Goal: Information Seeking & Learning: Learn about a topic

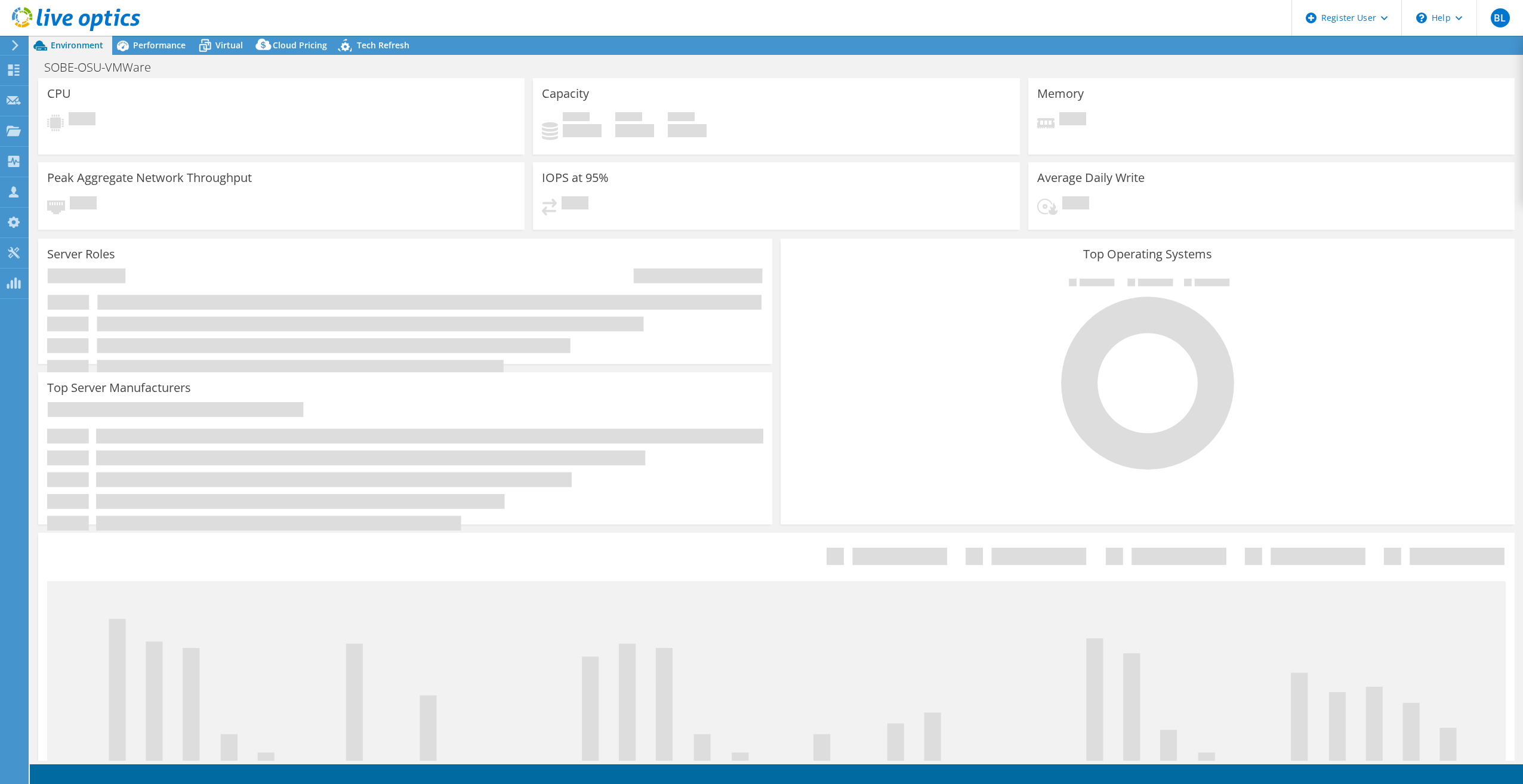
select select "USD"
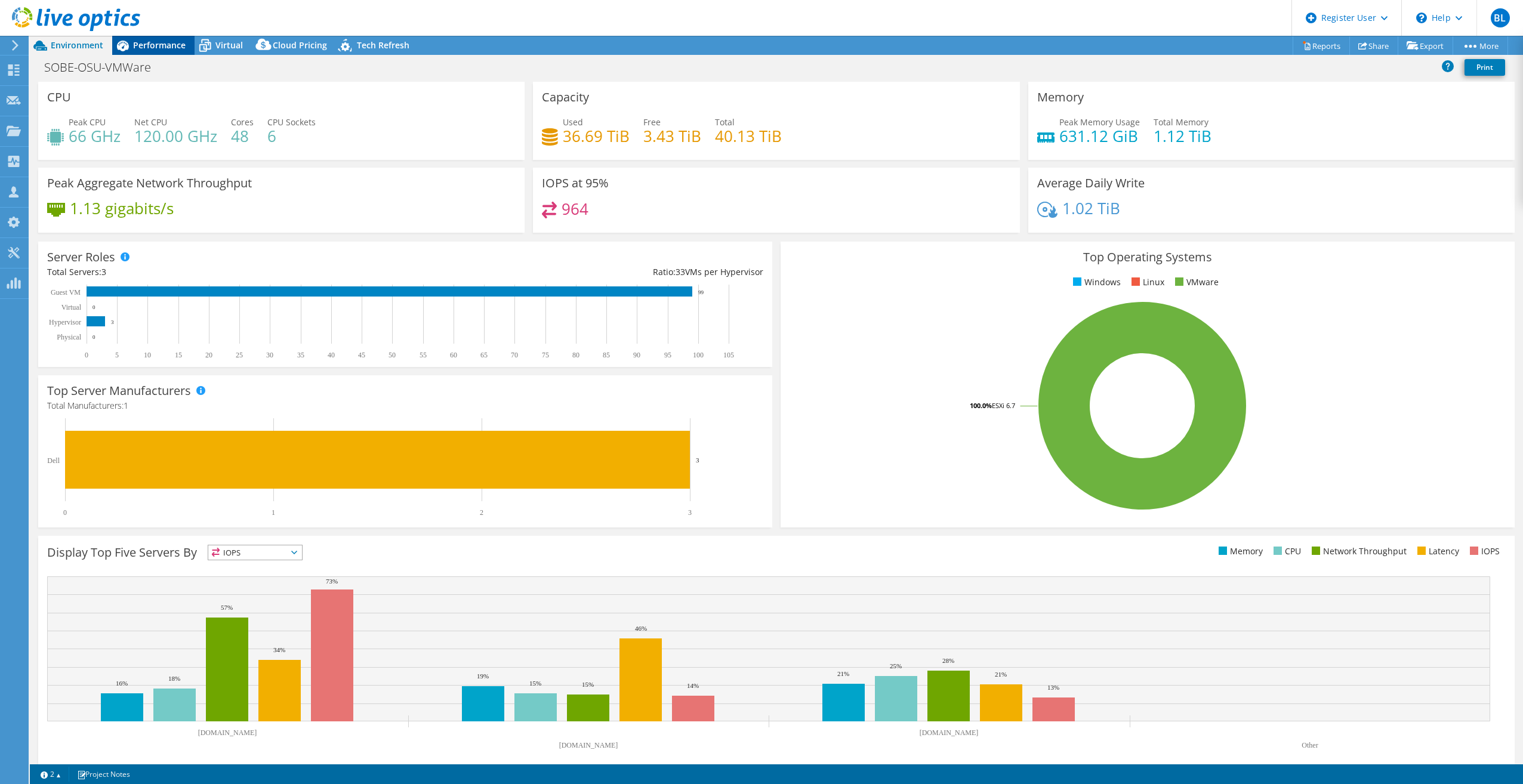
click at [159, 39] on div "Performance" at bounding box center [153, 45] width 82 height 19
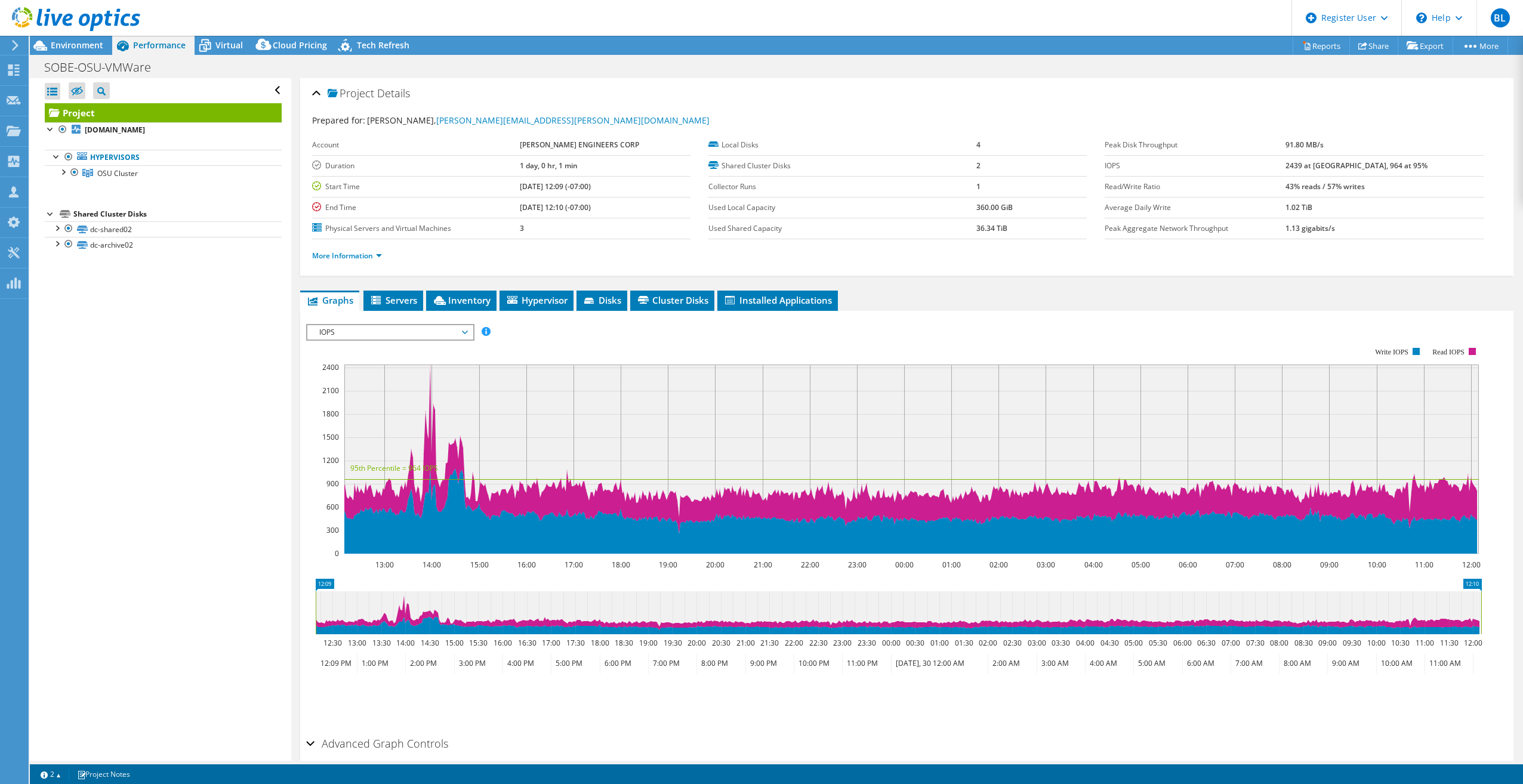
click at [446, 334] on span "IOPS" at bounding box center [390, 331] width 154 height 14
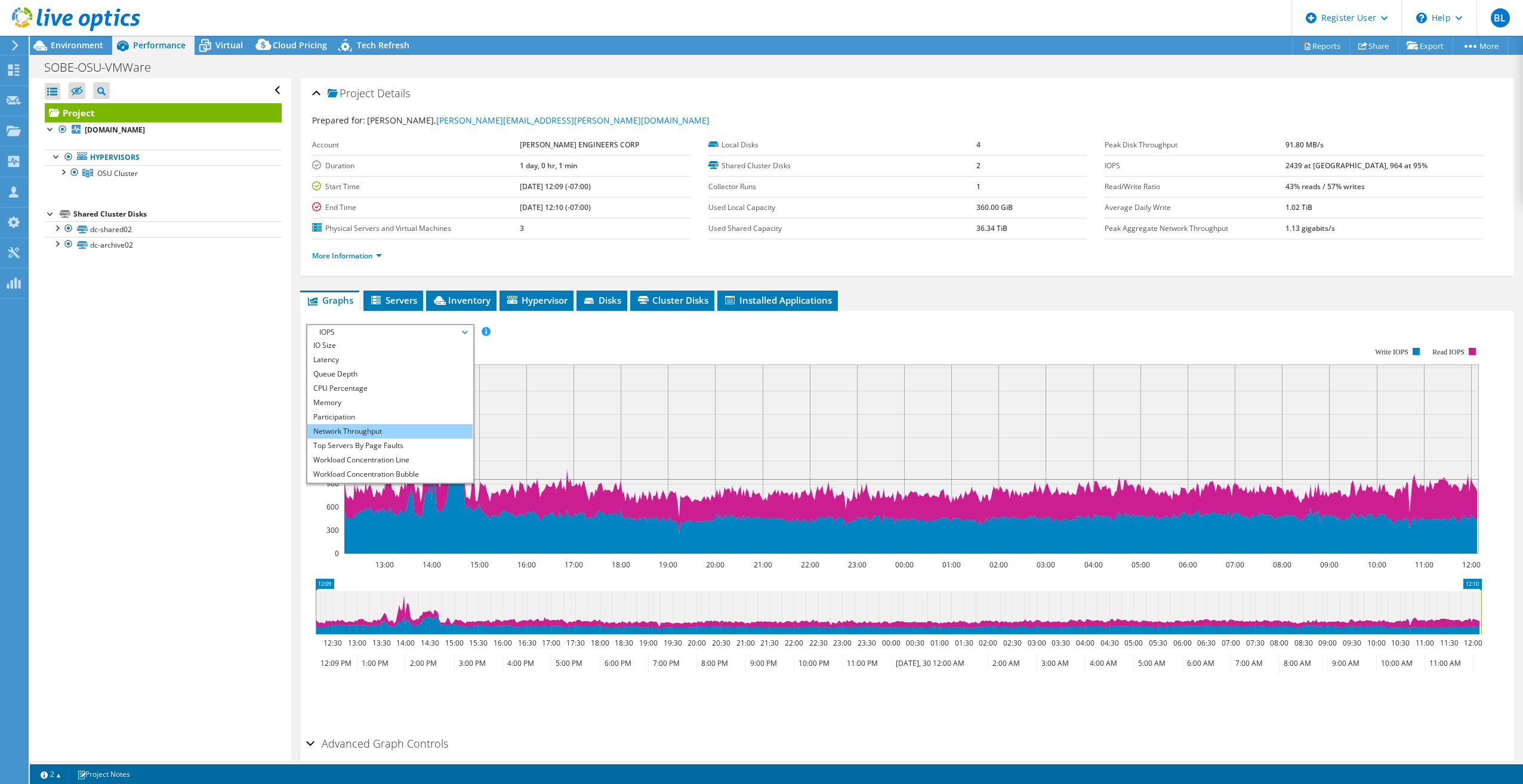
scroll to position [43, 0]
click at [400, 457] on li "Workload Concentration Bubble" at bounding box center [390, 460] width 165 height 14
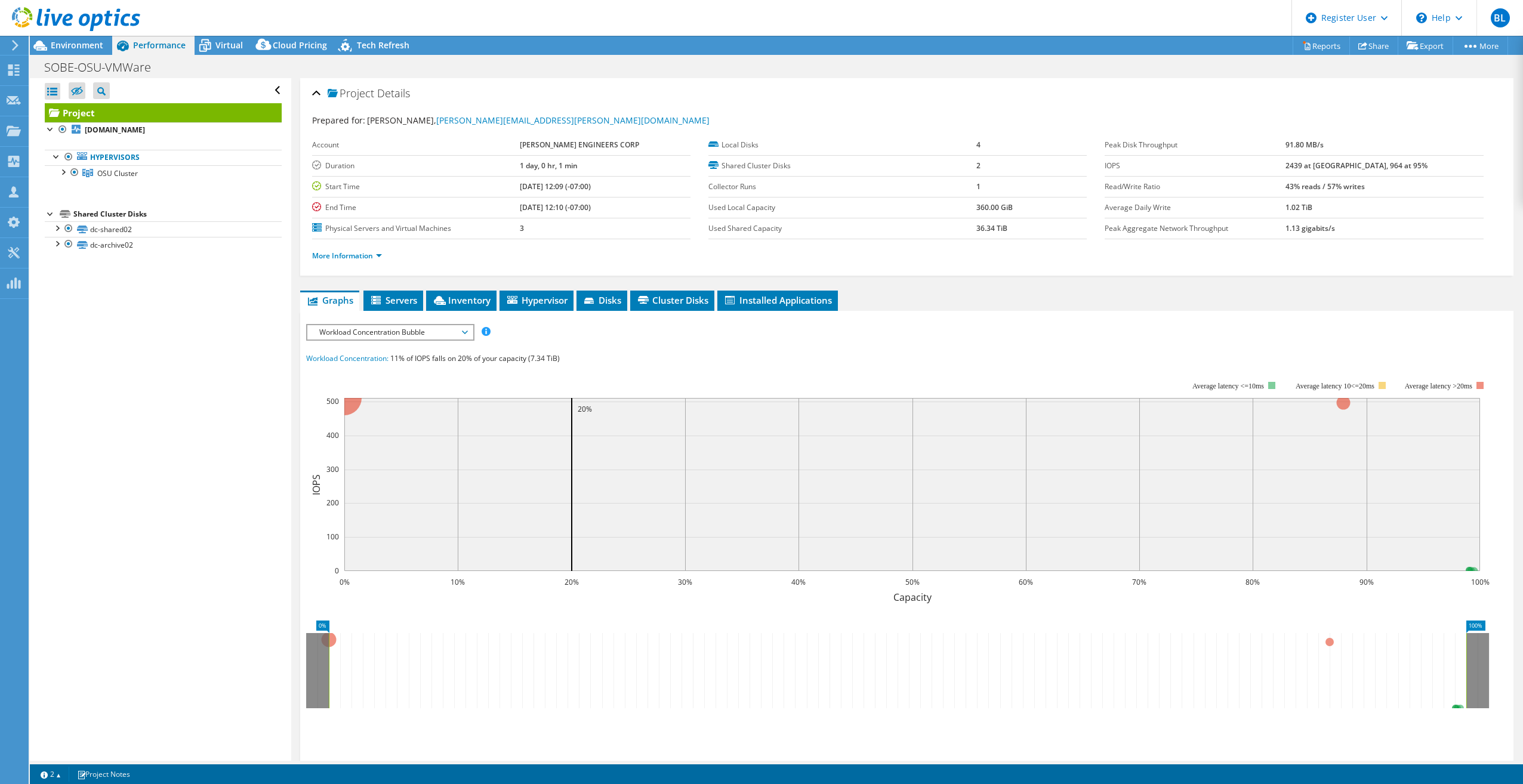
click at [389, 328] on span "Workload Concentration Bubble" at bounding box center [390, 331] width 154 height 14
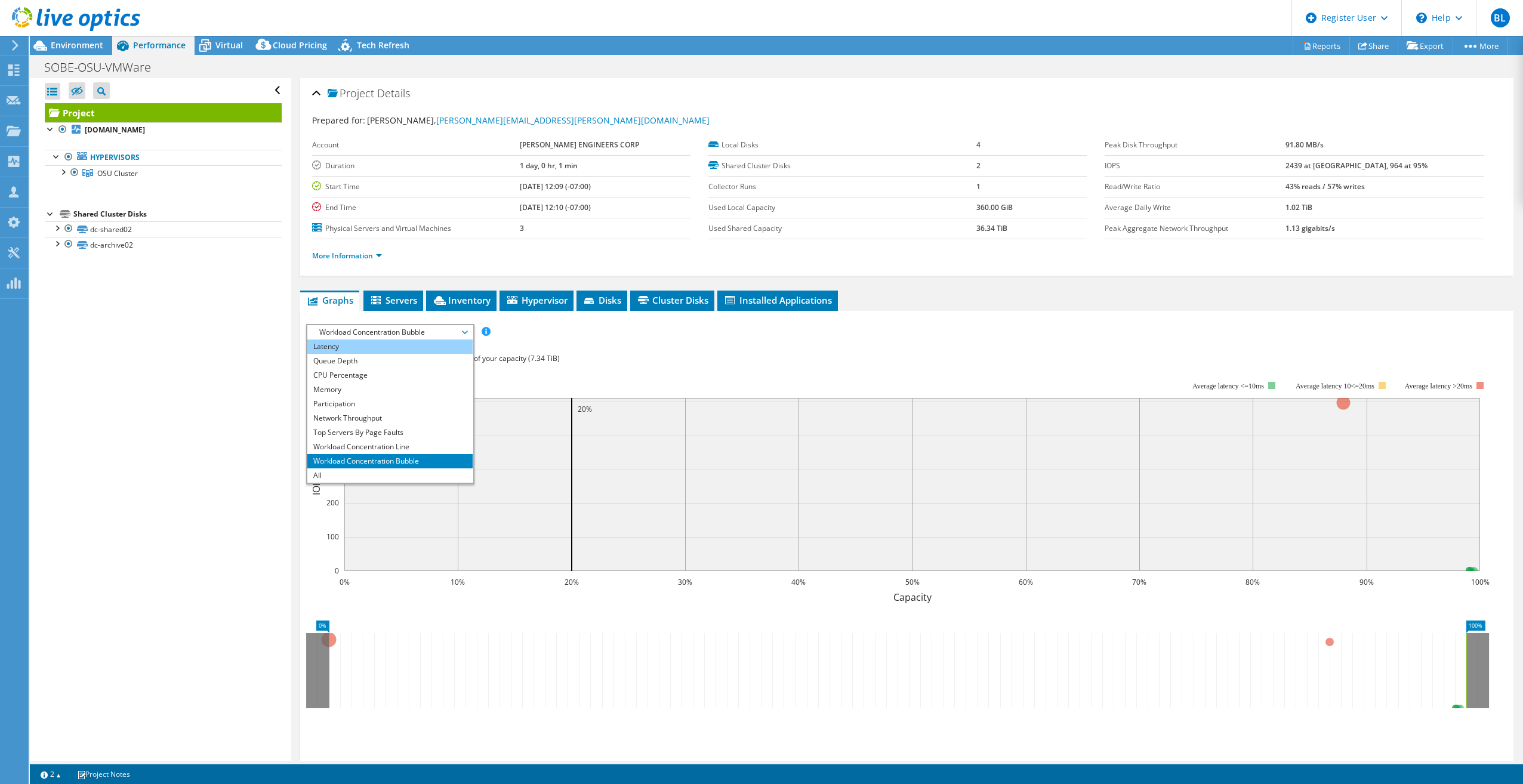
click at [372, 348] on li "Latency" at bounding box center [390, 346] width 165 height 14
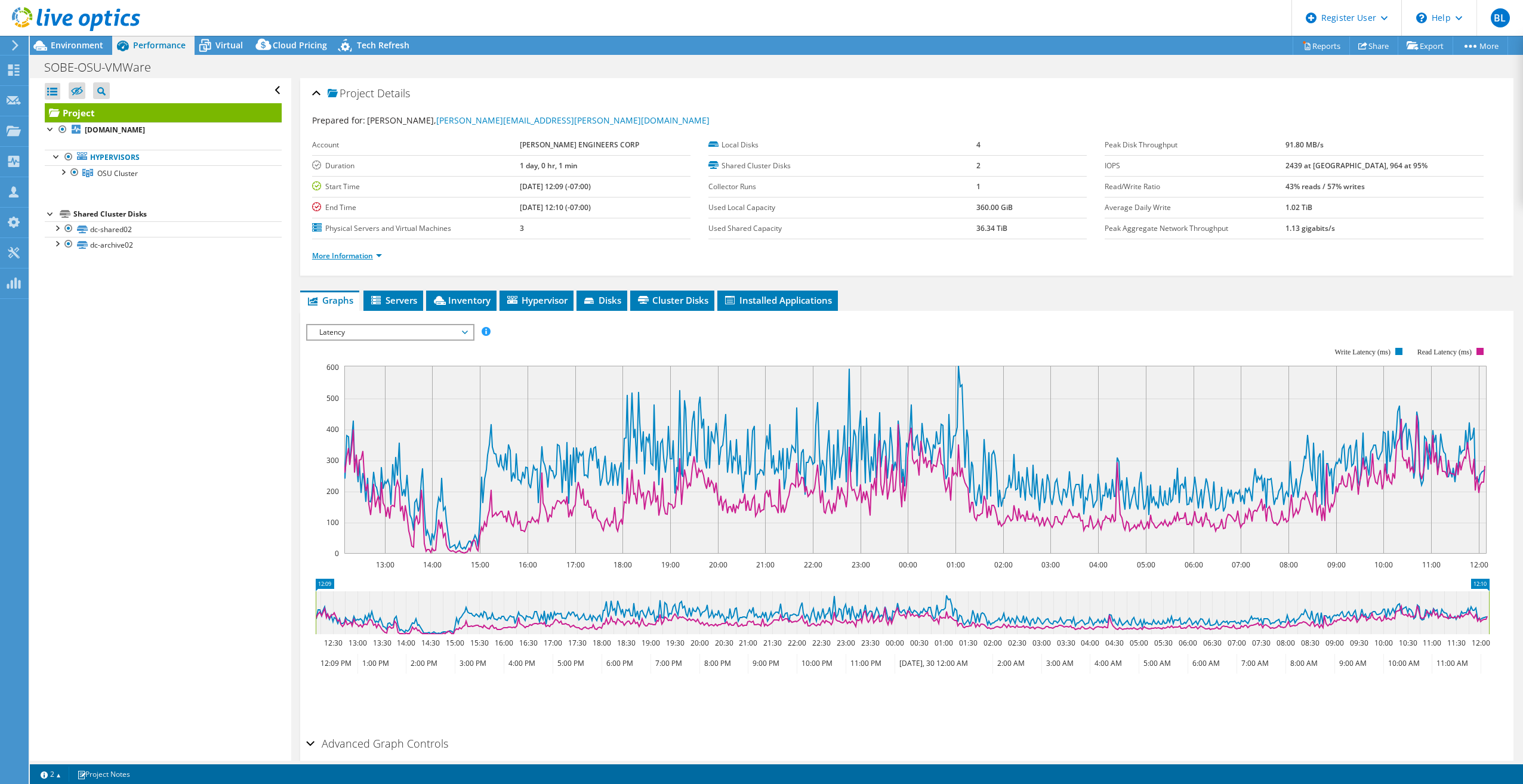
click at [363, 259] on link "More Information" at bounding box center [347, 255] width 70 height 11
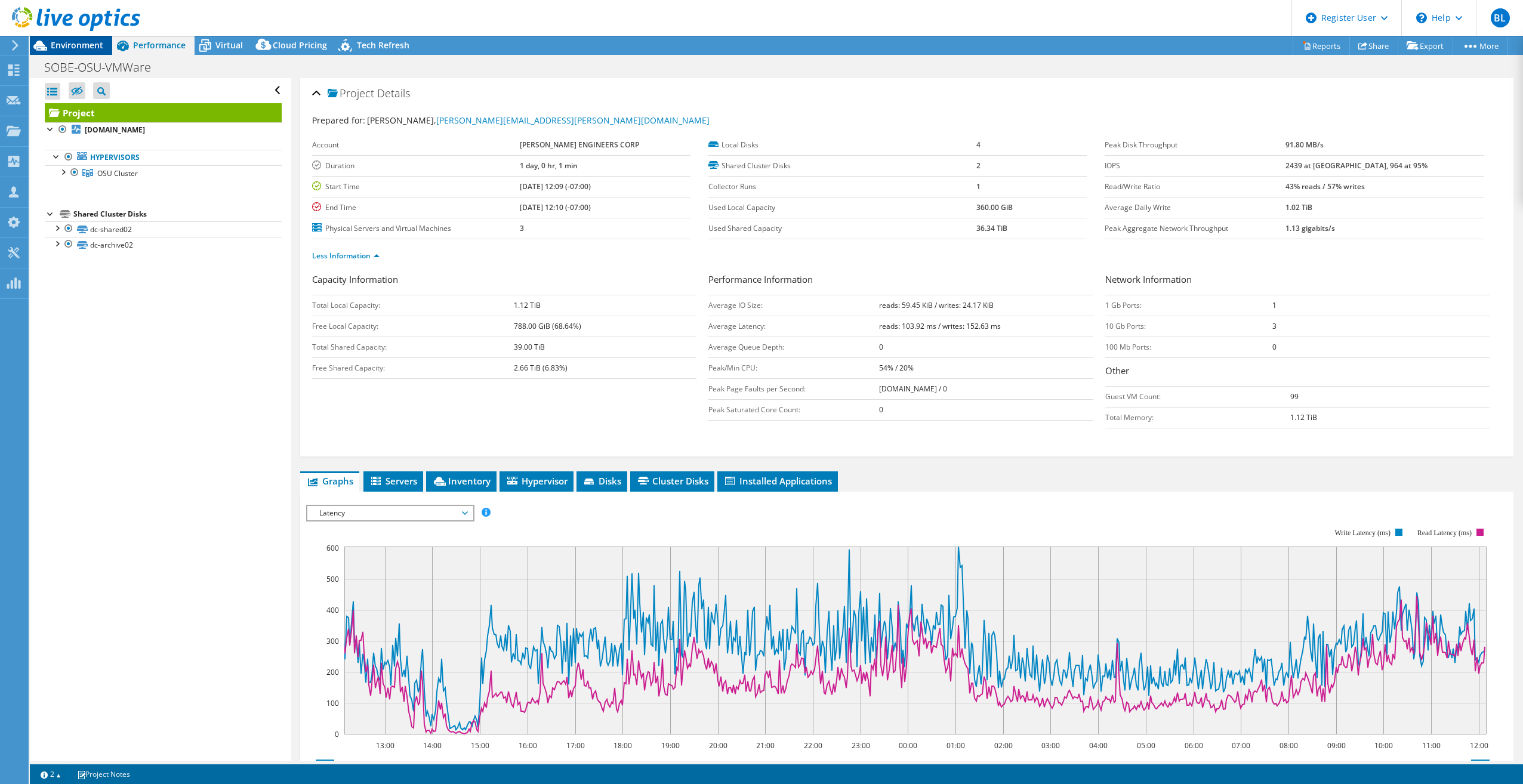
click at [66, 52] on div "Environment" at bounding box center [71, 45] width 82 height 19
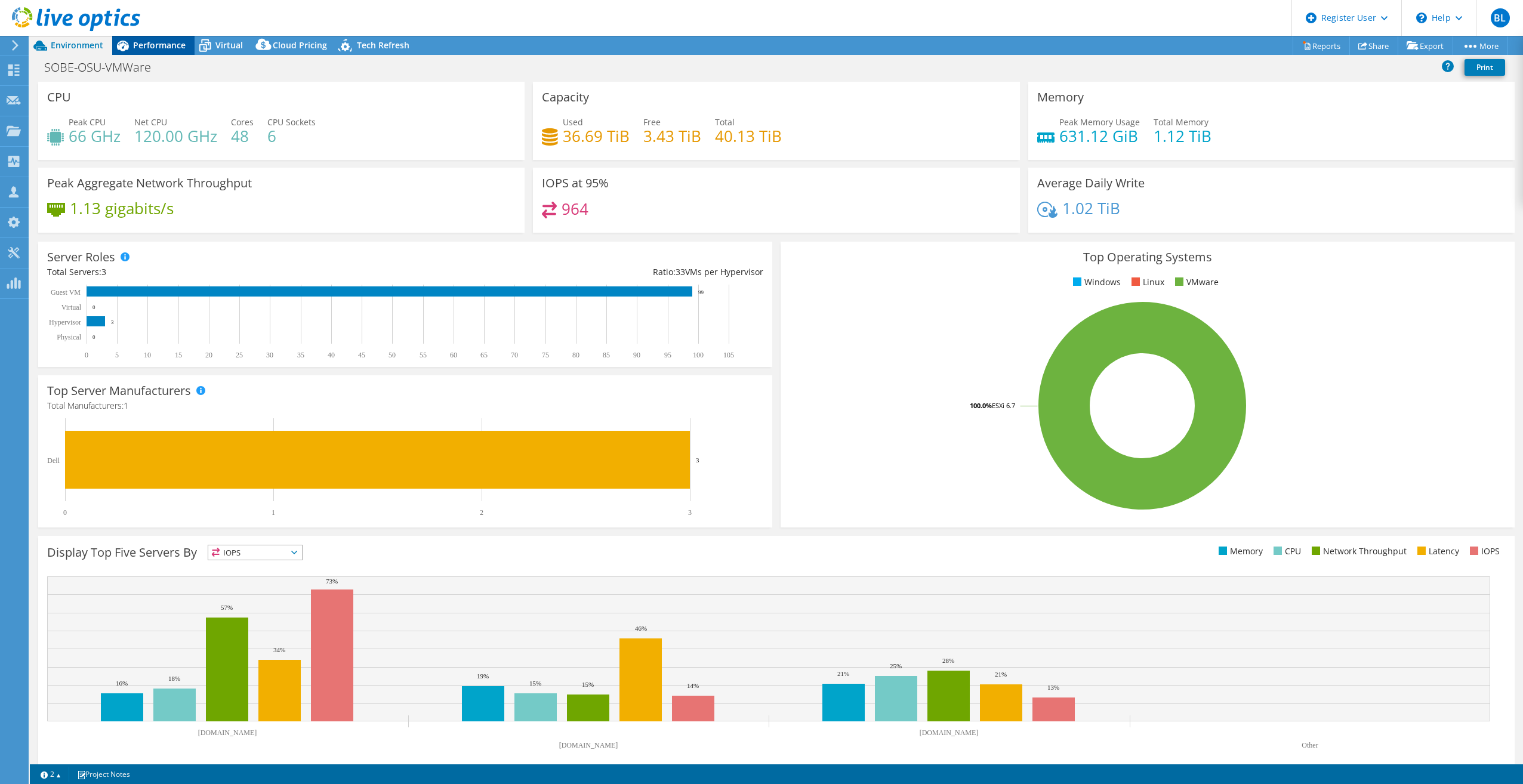
click at [167, 43] on span "Performance" at bounding box center [159, 45] width 53 height 11
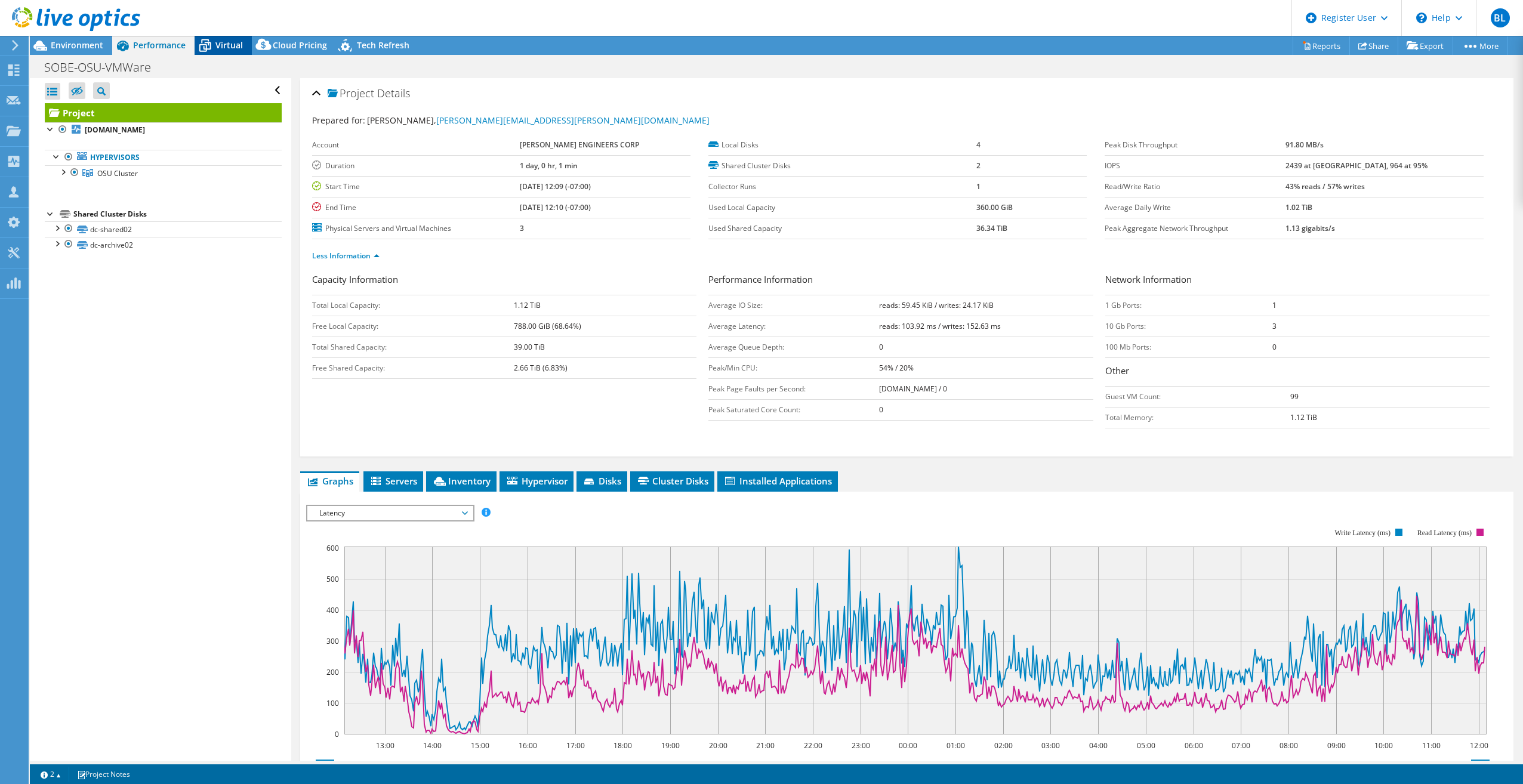
click at [216, 45] on span "Virtual" at bounding box center [229, 45] width 28 height 11
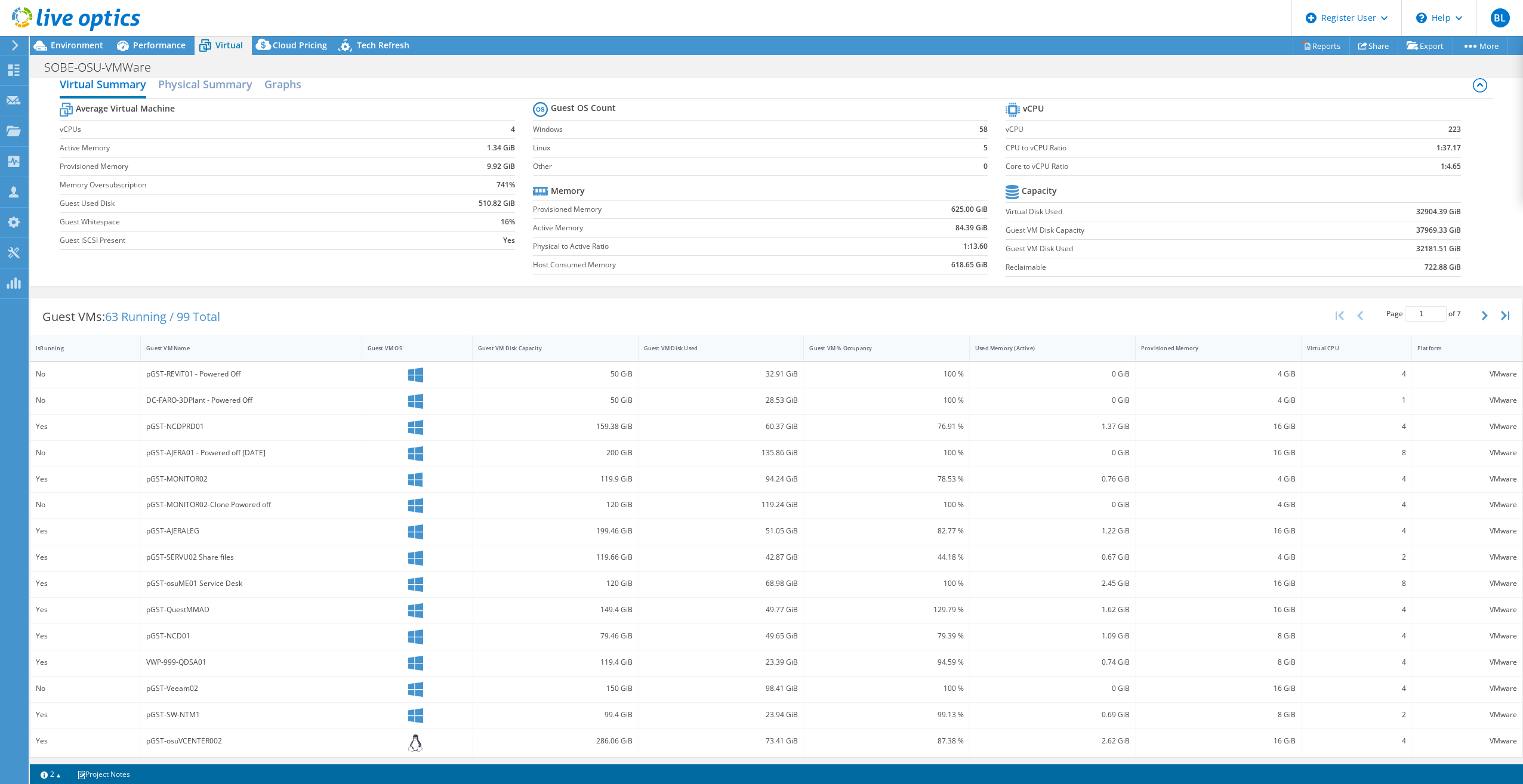
scroll to position [18, 0]
click at [147, 42] on span "Performance" at bounding box center [159, 45] width 53 height 11
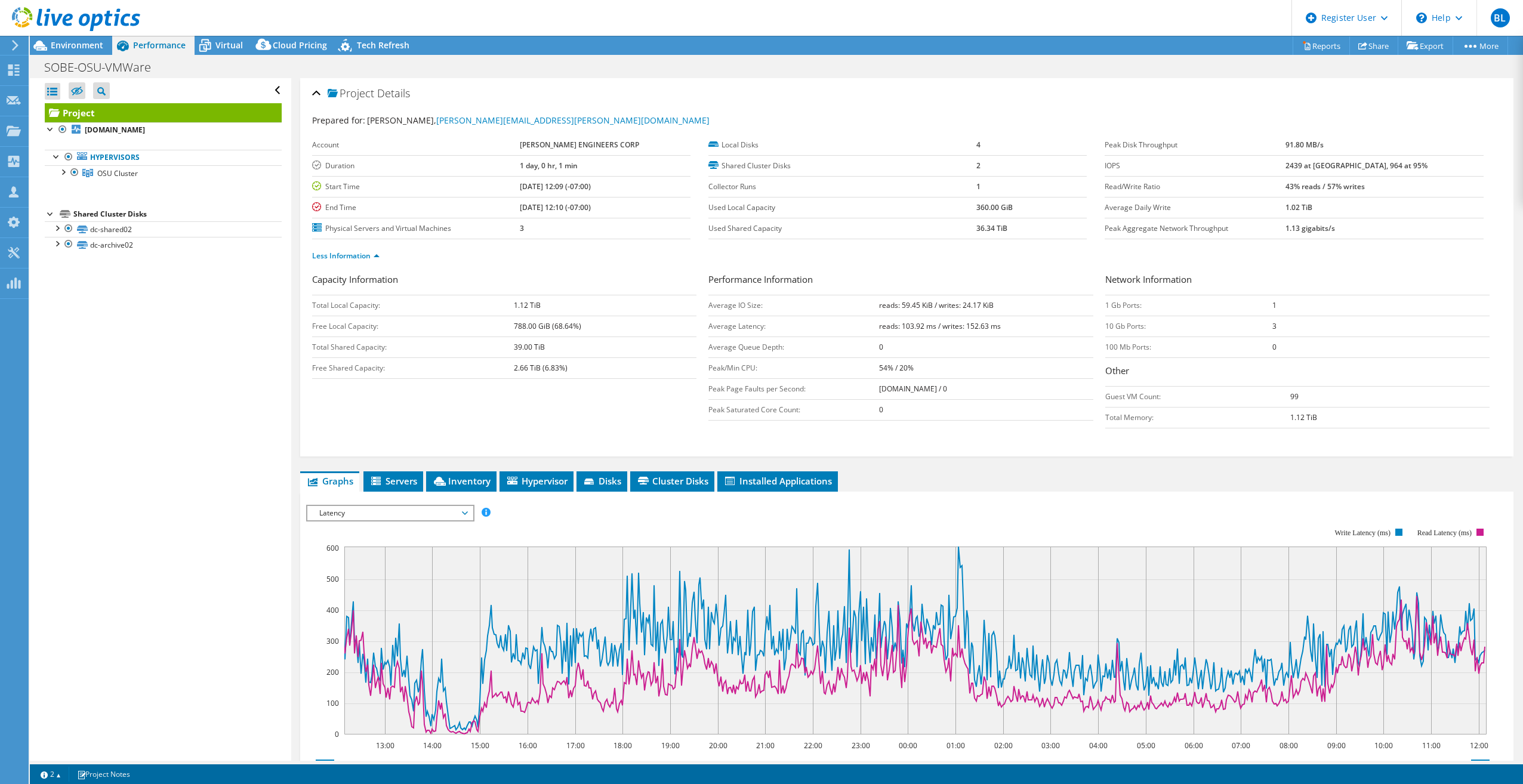
scroll to position [0, 0]
click at [662, 477] on span "Cluster Disks" at bounding box center [673, 480] width 73 height 11
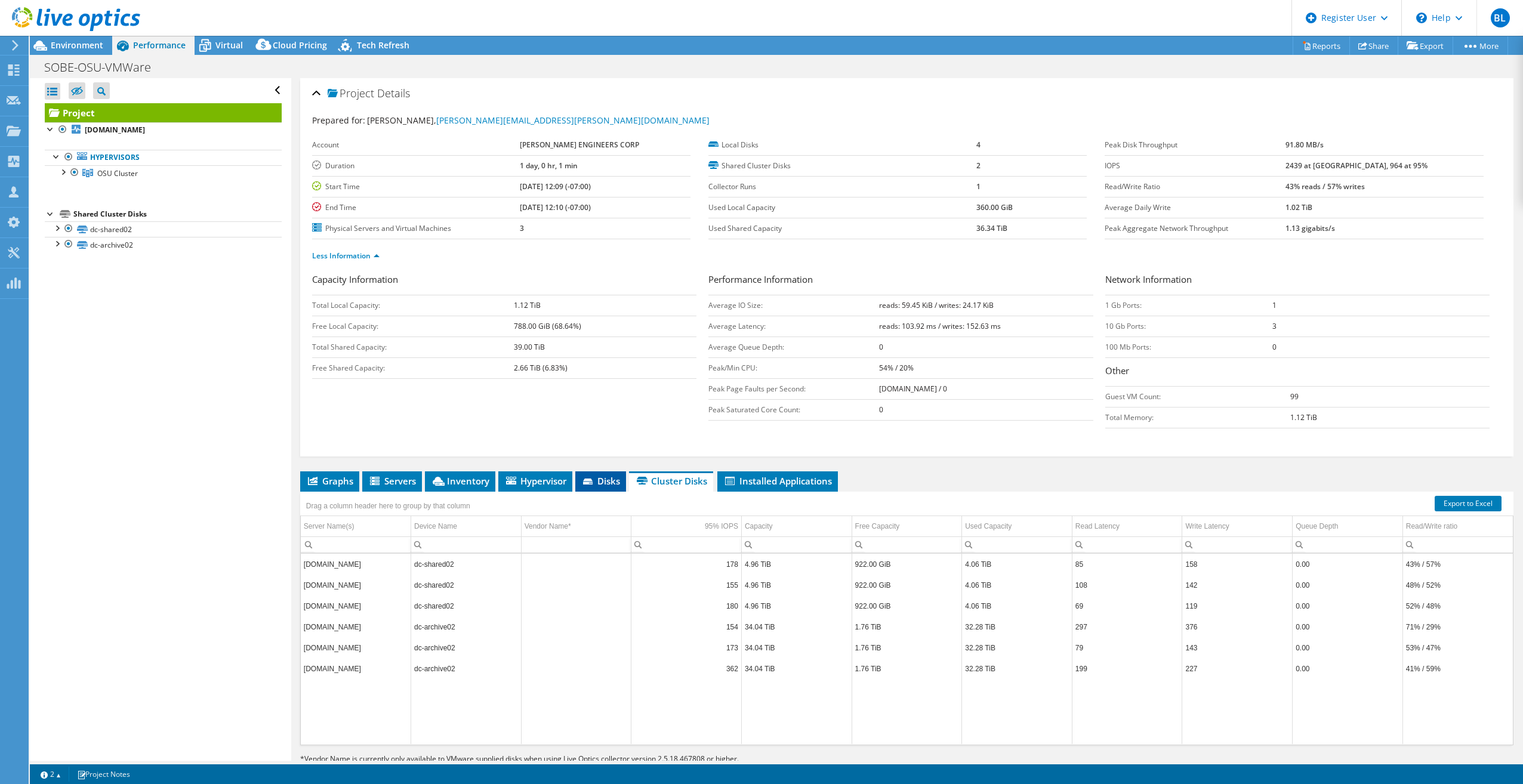
click at [606, 480] on span "Disks" at bounding box center [600, 480] width 39 height 11
